Goal: Manage account settings

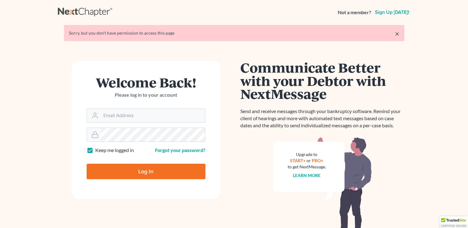
type input "[PERSON_NAME][EMAIL_ADDRESS][DOMAIN_NAME]"
click at [140, 173] on input "Log In" at bounding box center [146, 171] width 119 height 15
type input "Thinking..."
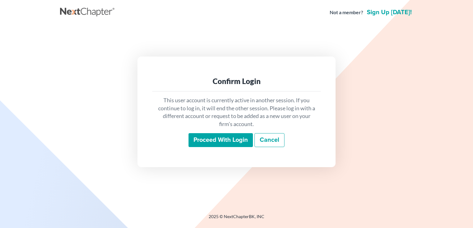
click at [238, 135] on input "Proceed with login" at bounding box center [220, 140] width 64 height 14
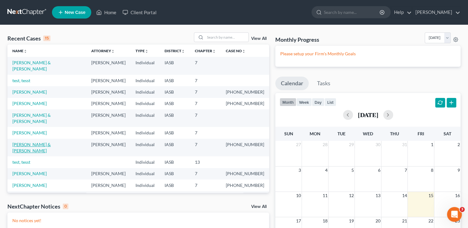
click at [25, 142] on link "Sturm, Lindsay & Sean" at bounding box center [31, 147] width 38 height 11
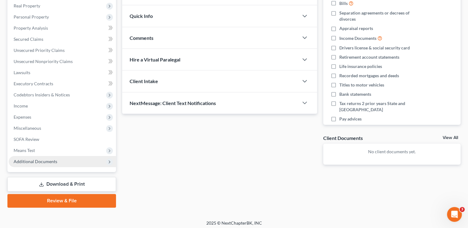
scroll to position [100, 0]
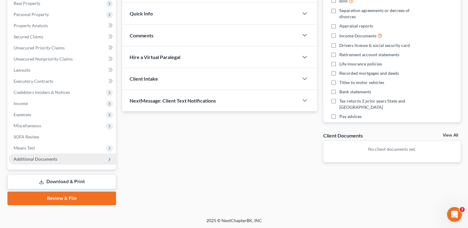
click at [39, 157] on span "Additional Documents" at bounding box center [36, 159] width 44 height 5
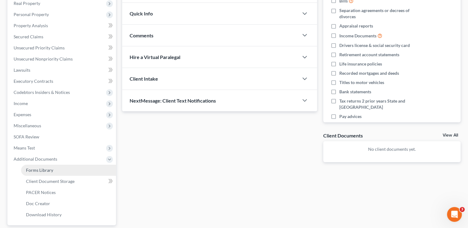
click at [54, 173] on link "Forms Library" at bounding box center [68, 170] width 95 height 11
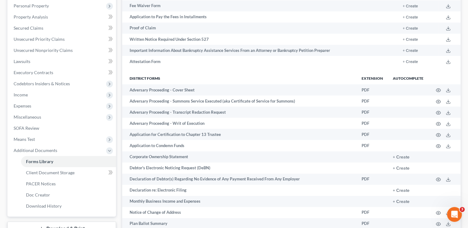
scroll to position [201, 0]
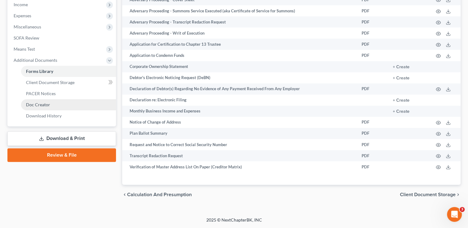
click at [42, 105] on span "Doc Creator" at bounding box center [38, 104] width 24 height 5
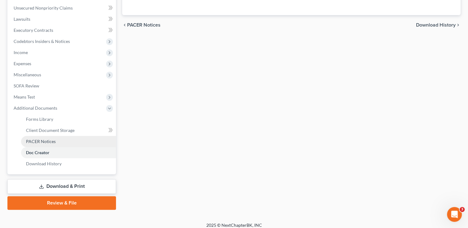
scroll to position [156, 0]
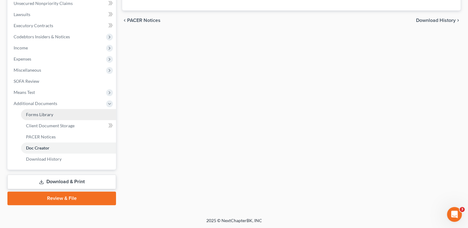
click at [41, 117] on link "Forms Library" at bounding box center [68, 114] width 95 height 11
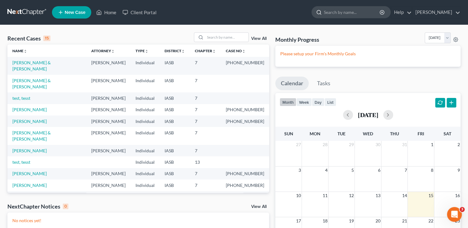
drag, startPoint x: 337, startPoint y: 10, endPoint x: 334, endPoint y: 8, distance: 3.2
click at [337, 9] on input "search" at bounding box center [352, 11] width 57 height 11
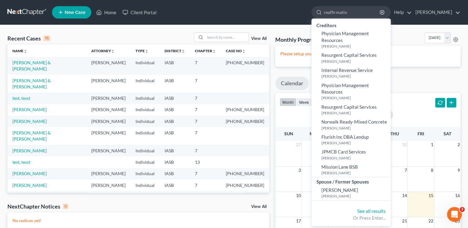
type input "reaffirmation"
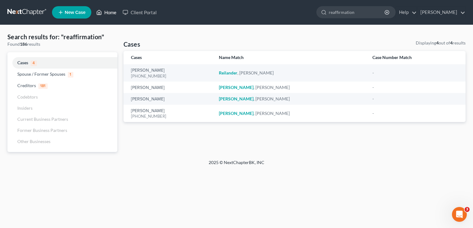
click at [105, 14] on link "Home" at bounding box center [106, 12] width 26 height 11
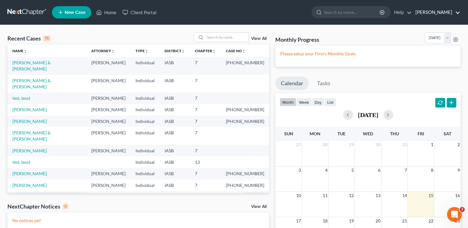
click at [432, 11] on link "Randall Jackson" at bounding box center [437, 12] width 48 height 11
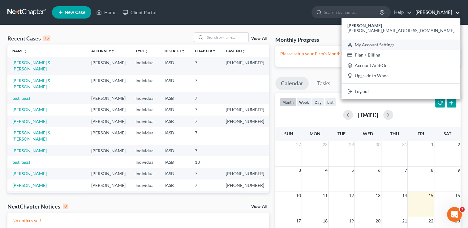
click at [428, 45] on link "My Account Settings" at bounding box center [401, 45] width 119 height 11
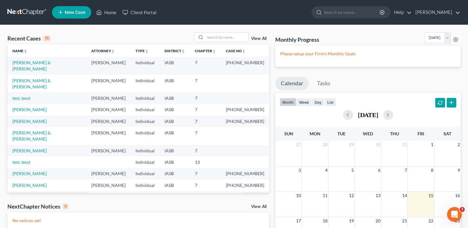
select select "30"
select select "23"
select select "16"
